Goal: Task Accomplishment & Management: Manage account settings

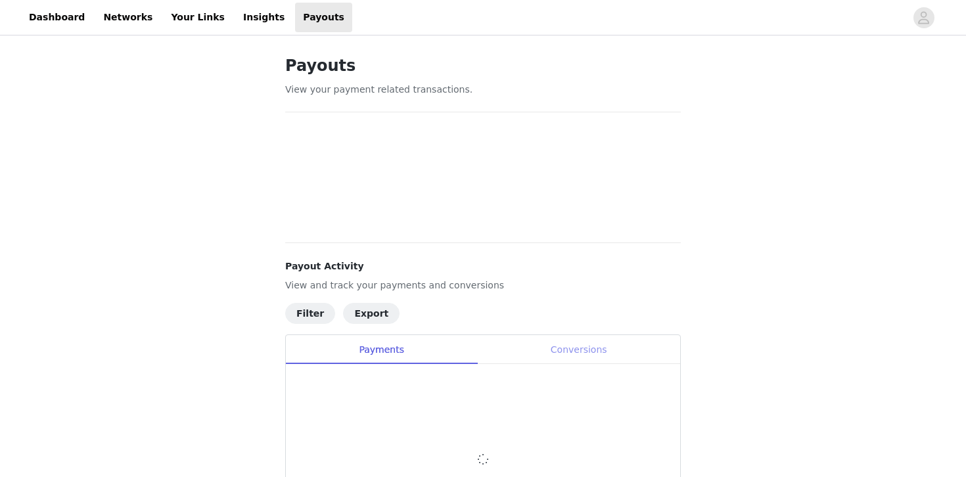
click at [576, 353] on div "Conversions" at bounding box center [578, 350] width 203 height 30
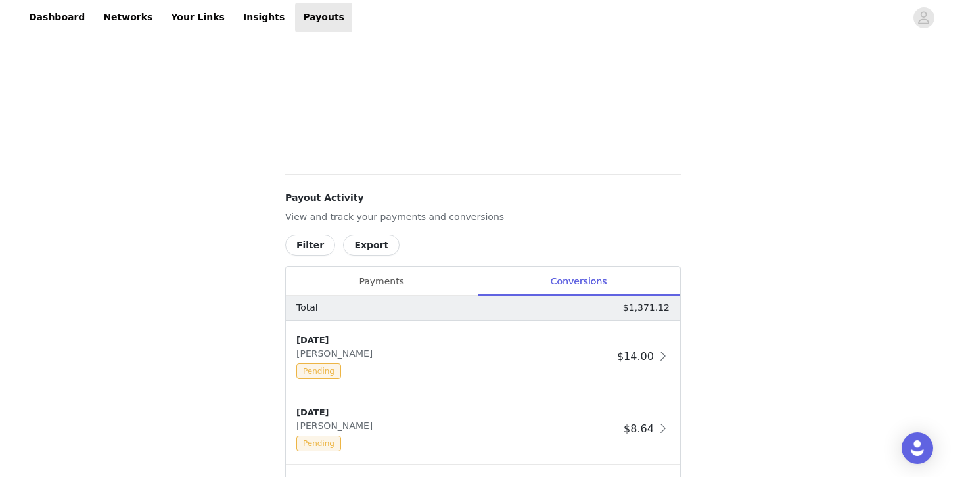
scroll to position [552, 0]
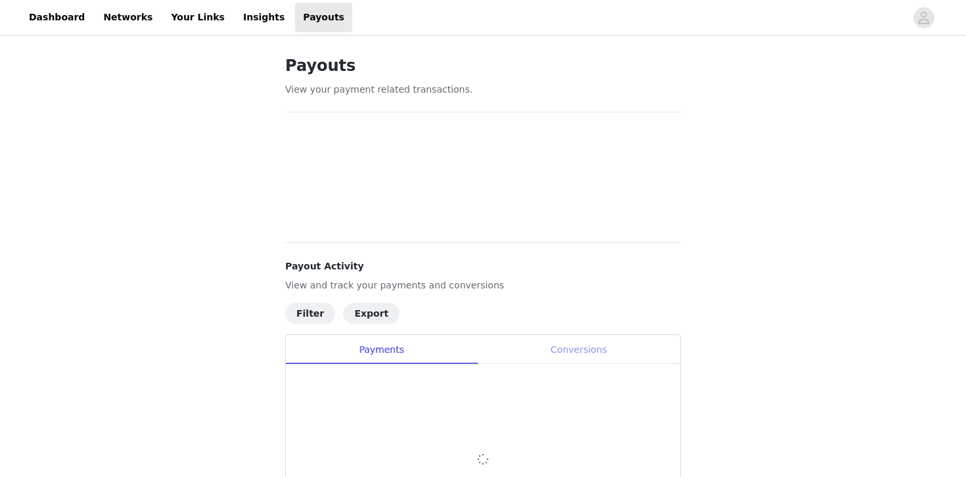
click at [601, 356] on div "Conversions" at bounding box center [578, 350] width 203 height 30
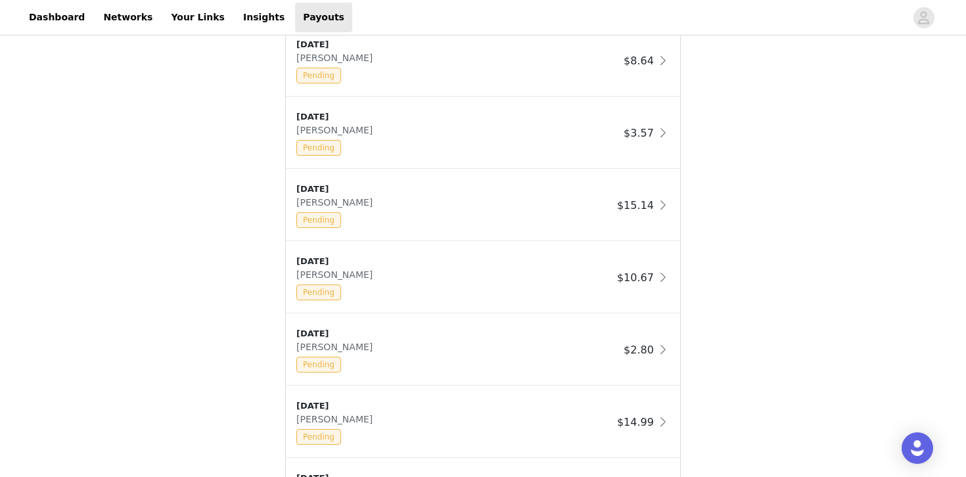
scroll to position [894, 0]
